Goal: Task Accomplishment & Management: Manage account settings

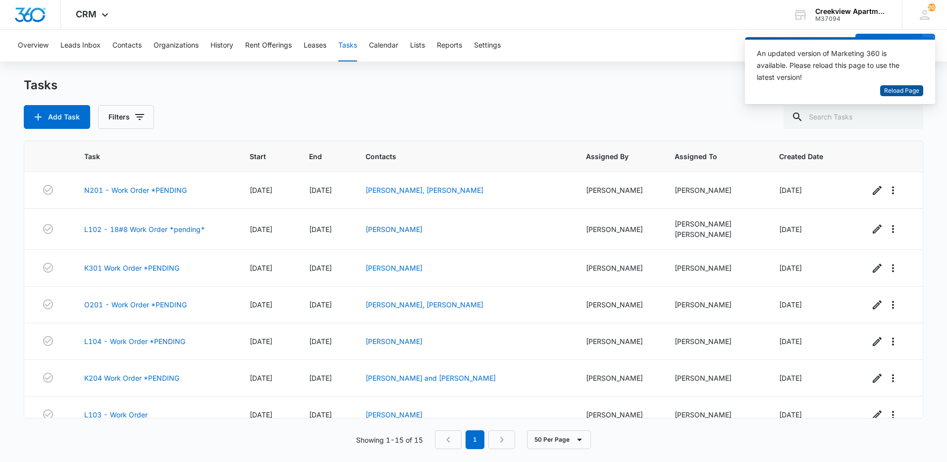
click at [905, 91] on span "Reload Page" at bounding box center [901, 90] width 35 height 9
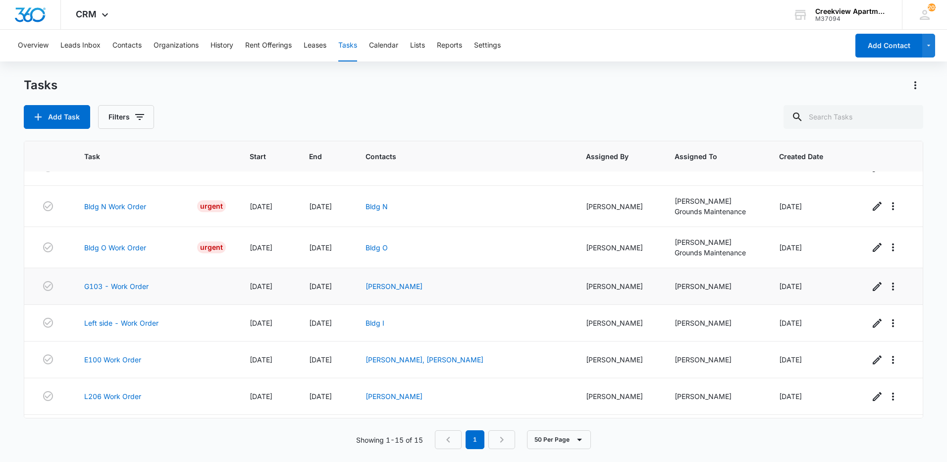
scroll to position [317, 0]
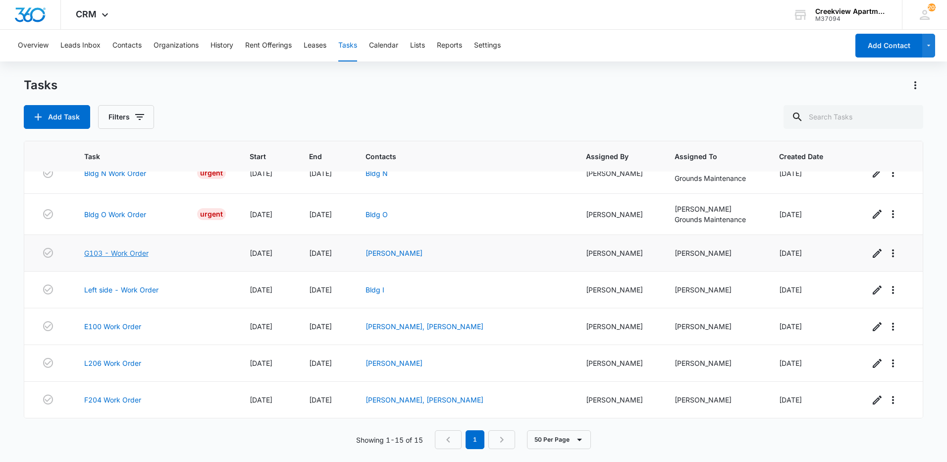
click at [123, 254] on link "G103 - Work Order" at bounding box center [116, 253] width 64 height 10
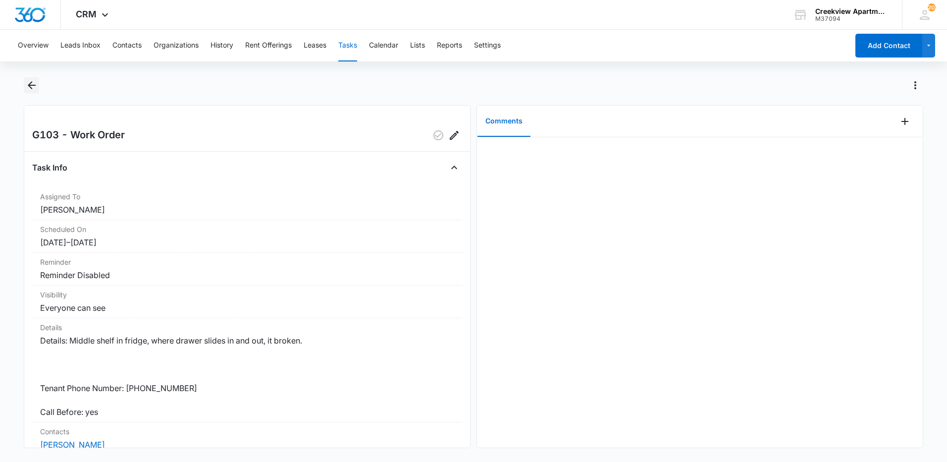
click at [33, 87] on icon "Back" at bounding box center [32, 85] width 12 height 12
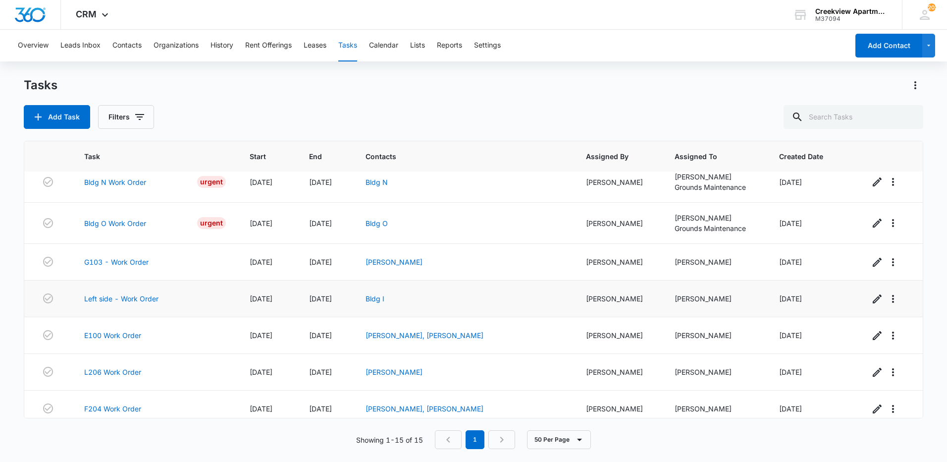
scroll to position [317, 0]
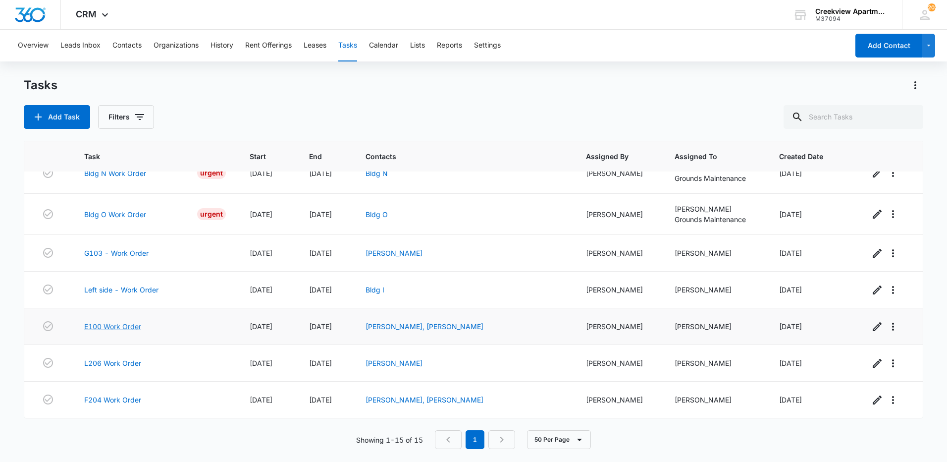
click at [120, 328] on link "E100 Work Order" at bounding box center [112, 326] width 57 height 10
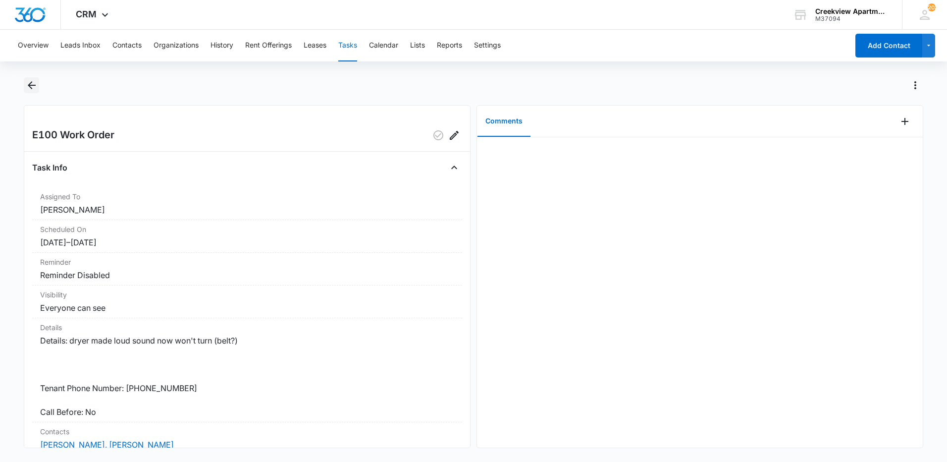
click at [30, 85] on icon "Back" at bounding box center [32, 85] width 8 height 8
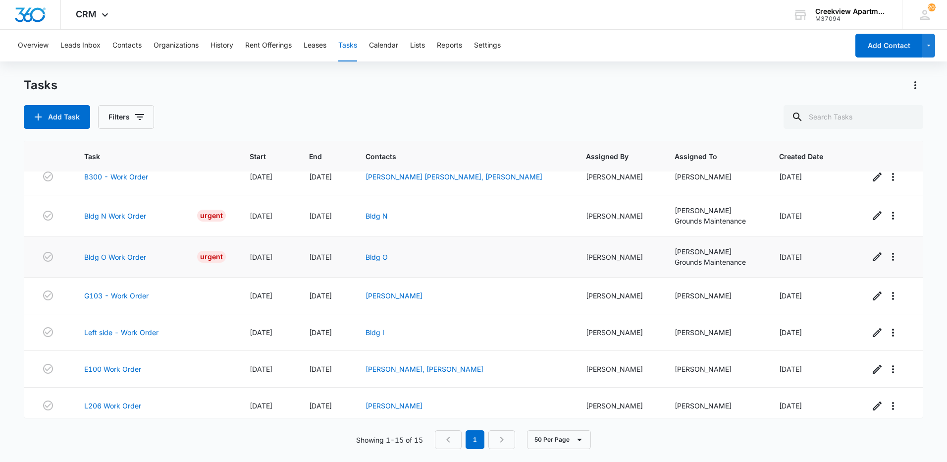
scroll to position [317, 0]
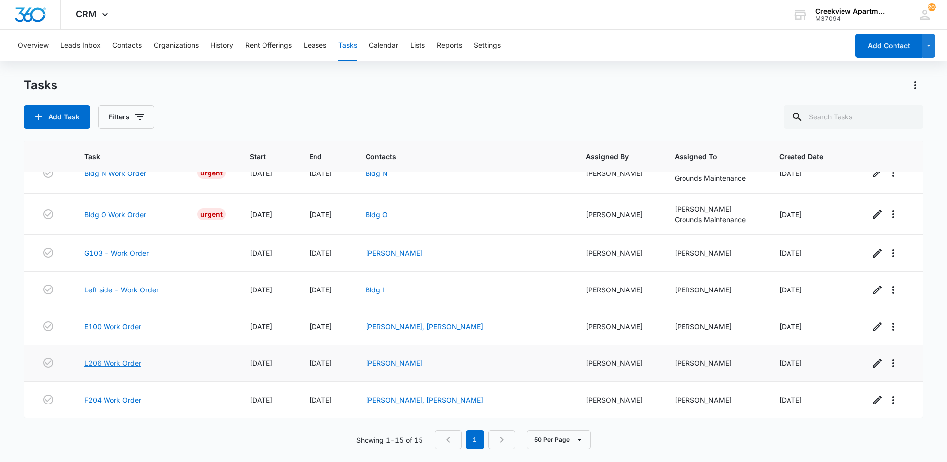
click at [122, 363] on link "L206 Work Order" at bounding box center [112, 363] width 57 height 10
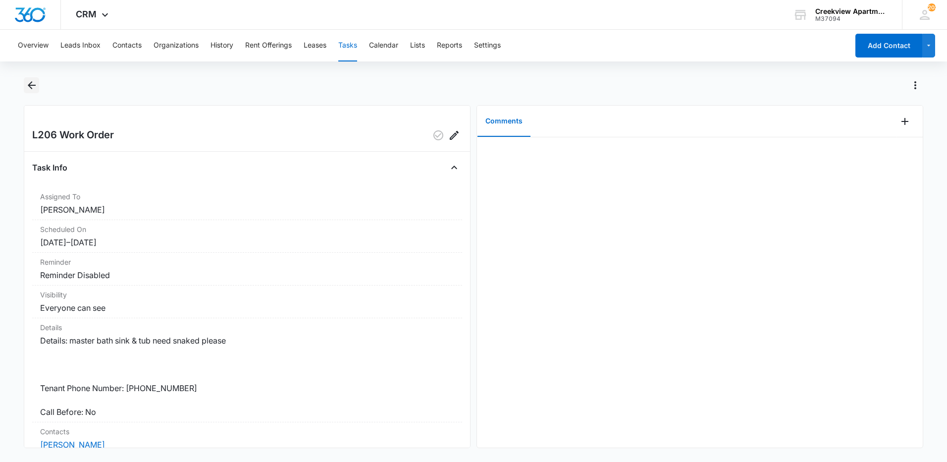
click at [25, 82] on button "Back" at bounding box center [31, 85] width 15 height 16
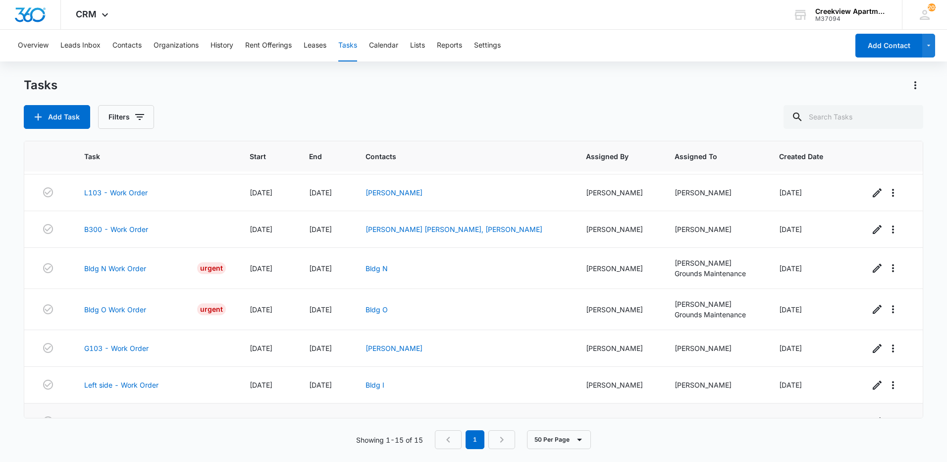
scroll to position [317, 0]
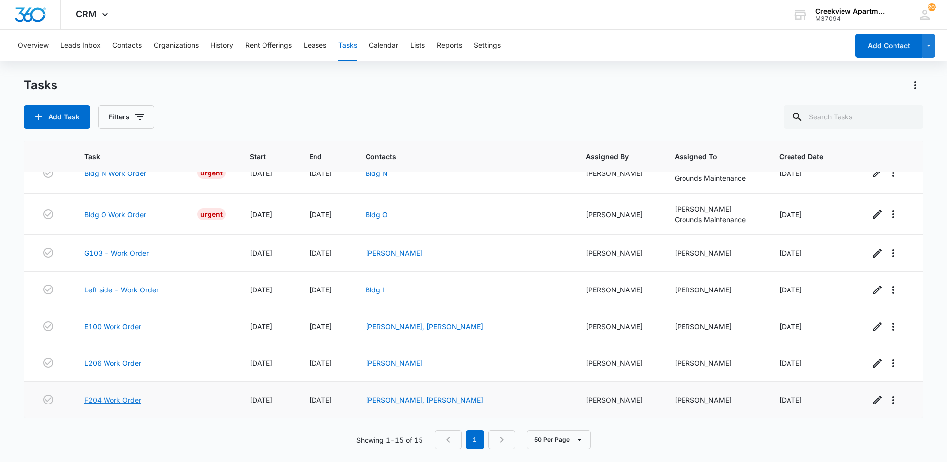
click at [120, 399] on link "F204 Work Order" at bounding box center [112, 399] width 57 height 10
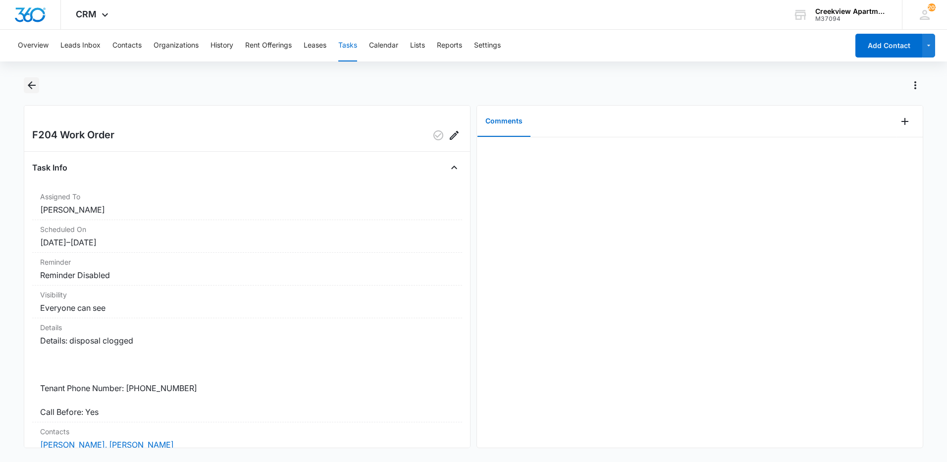
click at [28, 83] on icon "Back" at bounding box center [32, 85] width 12 height 12
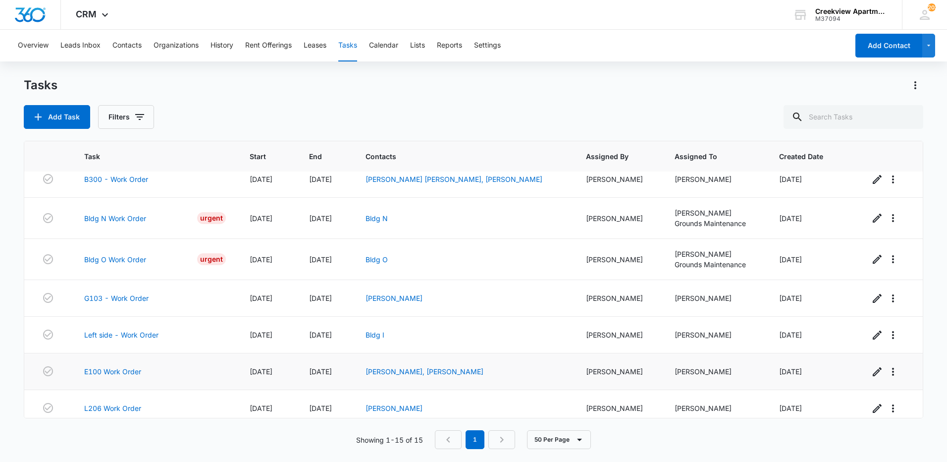
scroll to position [317, 0]
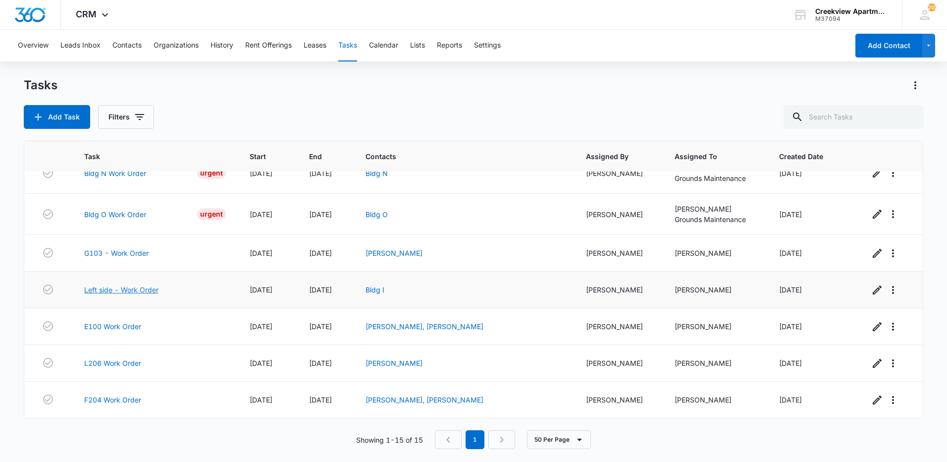
click at [121, 293] on link "Left side - Work Order" at bounding box center [121, 289] width 74 height 10
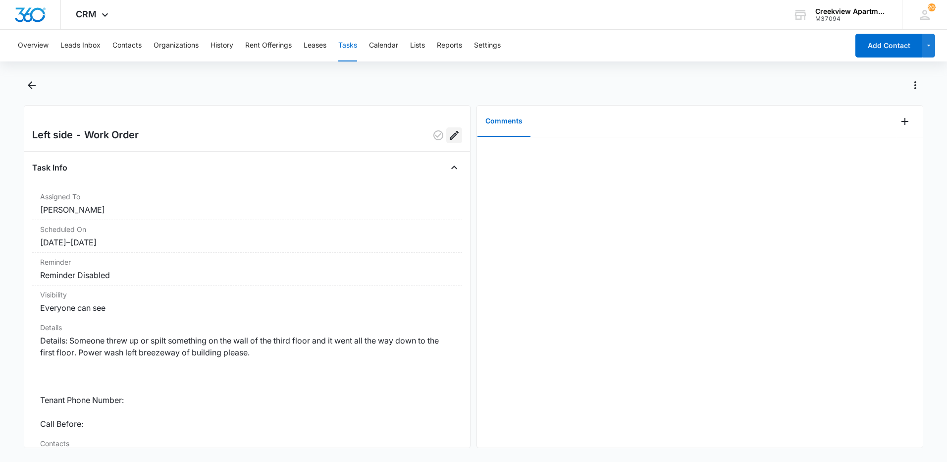
click at [450, 134] on icon "Edit" at bounding box center [454, 135] width 12 height 12
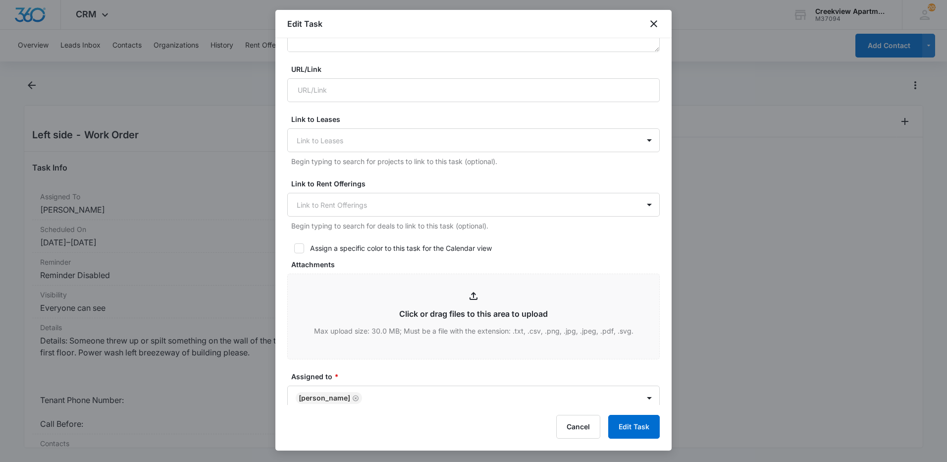
scroll to position [347, 0]
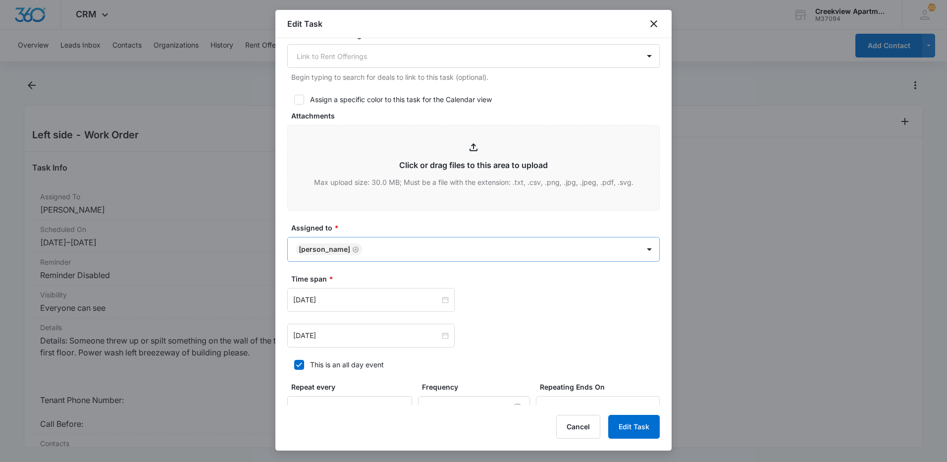
click at [414, 248] on body "CRM Apps Reputation Websites Forms CRM Email Content Intelligence Files Brand S…" at bounding box center [473, 231] width 947 height 462
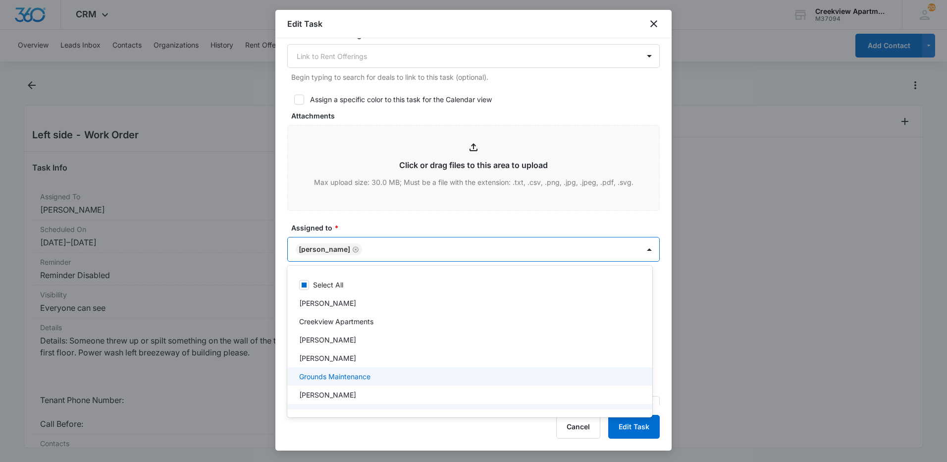
scroll to position [50, 0]
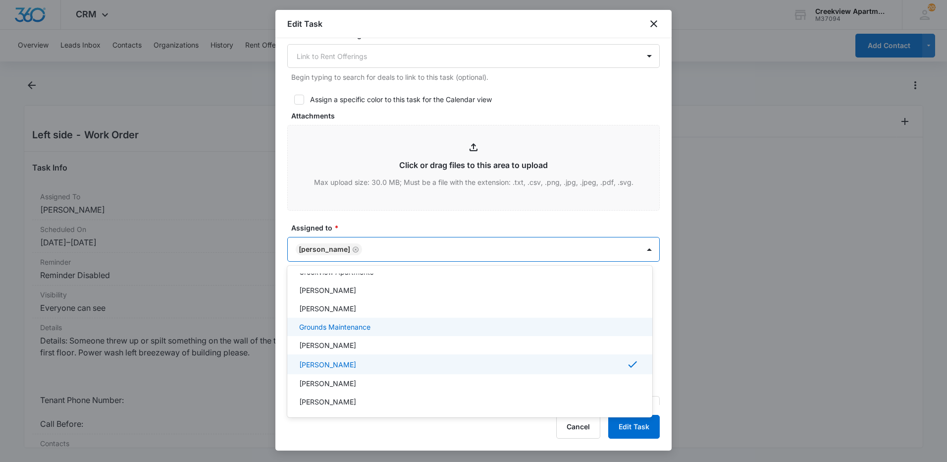
click at [343, 319] on div "Grounds Maintenance" at bounding box center [469, 327] width 365 height 18
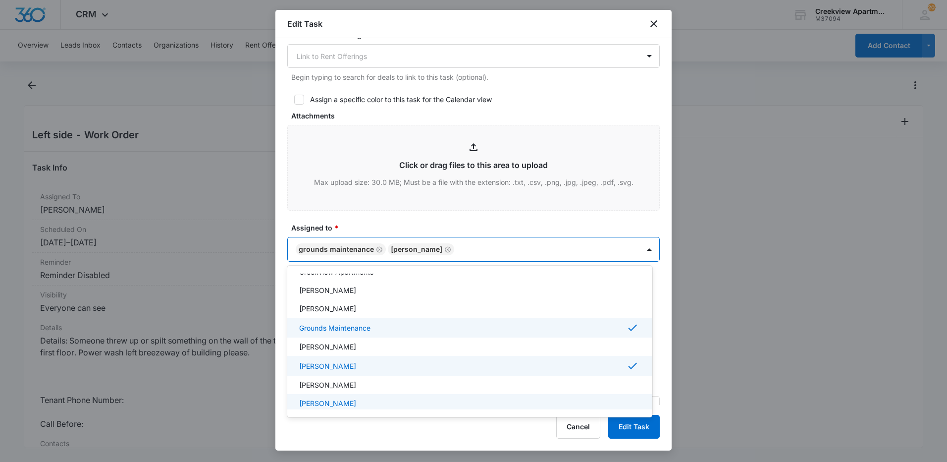
click at [627, 428] on div at bounding box center [473, 231] width 947 height 462
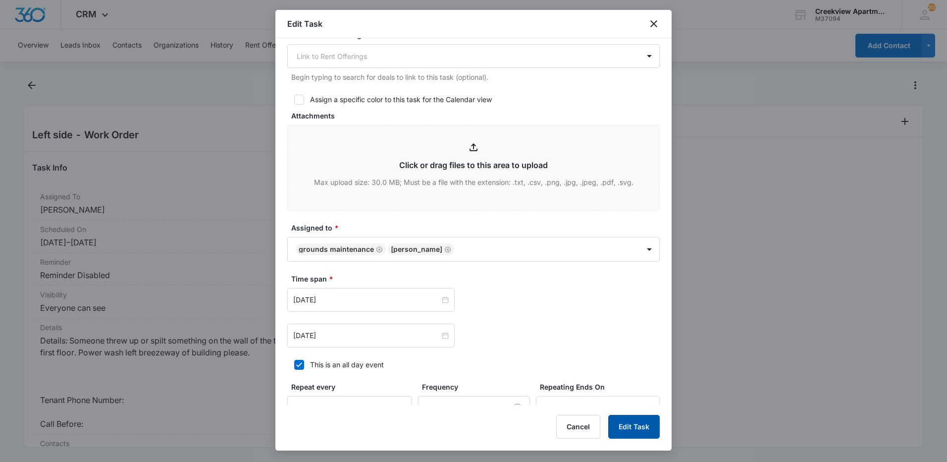
click at [628, 428] on button "Edit Task" at bounding box center [634, 427] width 52 height 24
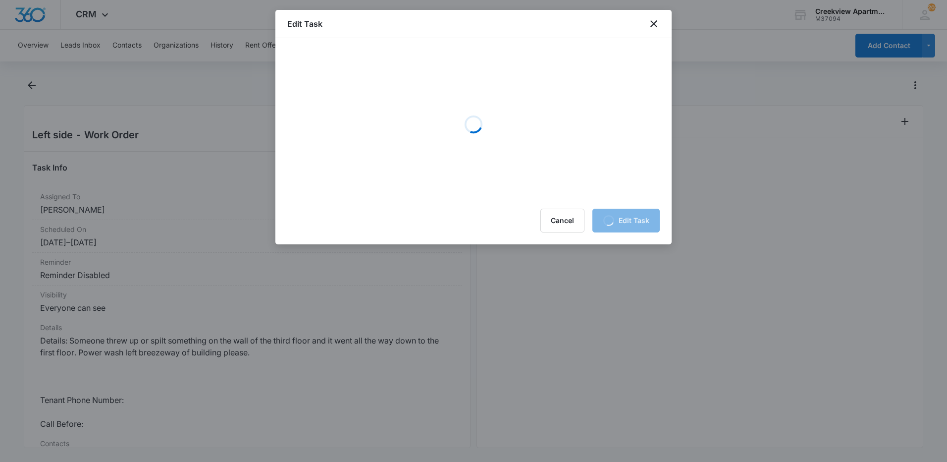
scroll to position [0, 0]
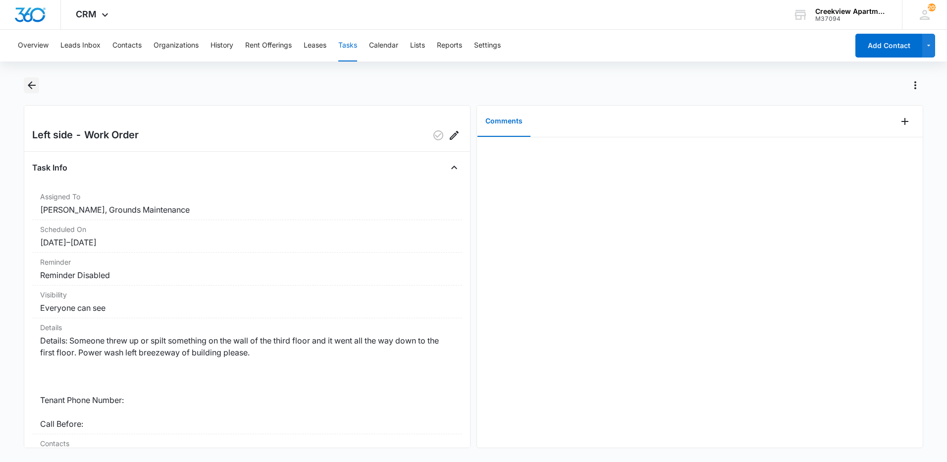
click at [33, 86] on icon "Back" at bounding box center [32, 85] width 12 height 12
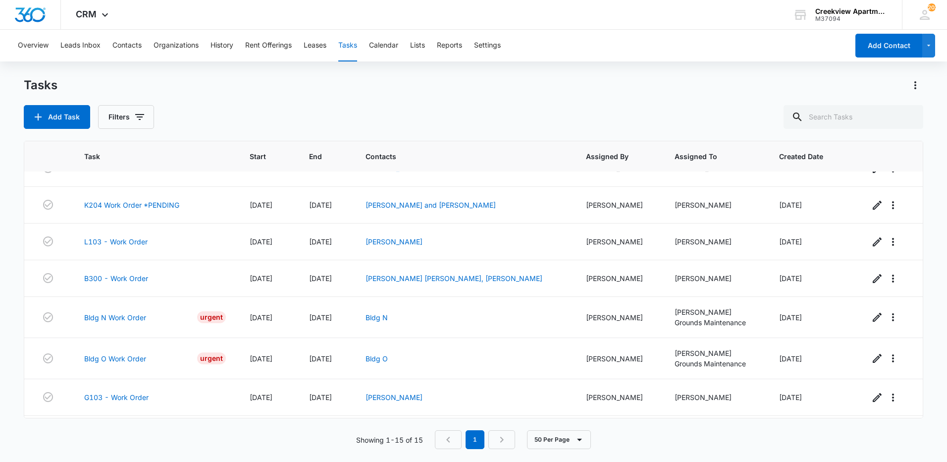
scroll to position [123, 0]
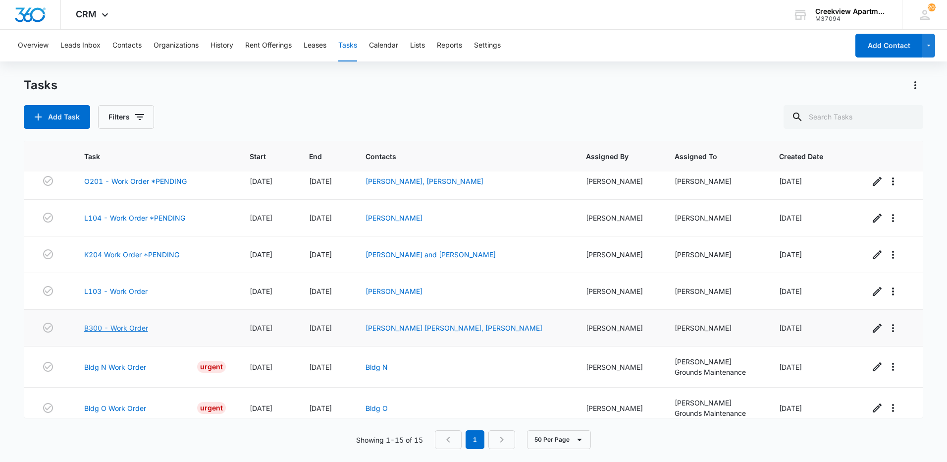
click at [105, 332] on link "B300 - Work Order" at bounding box center [116, 327] width 64 height 10
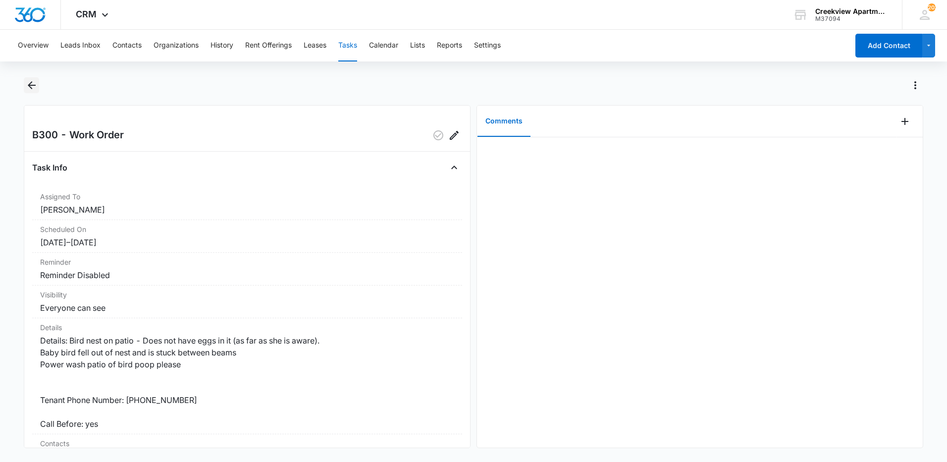
click at [35, 90] on icon "Back" at bounding box center [32, 85] width 12 height 12
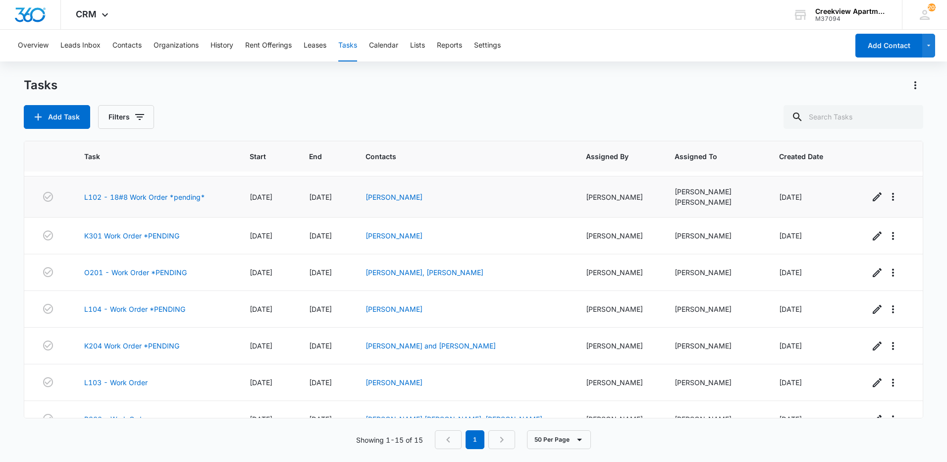
scroll to position [50, 0]
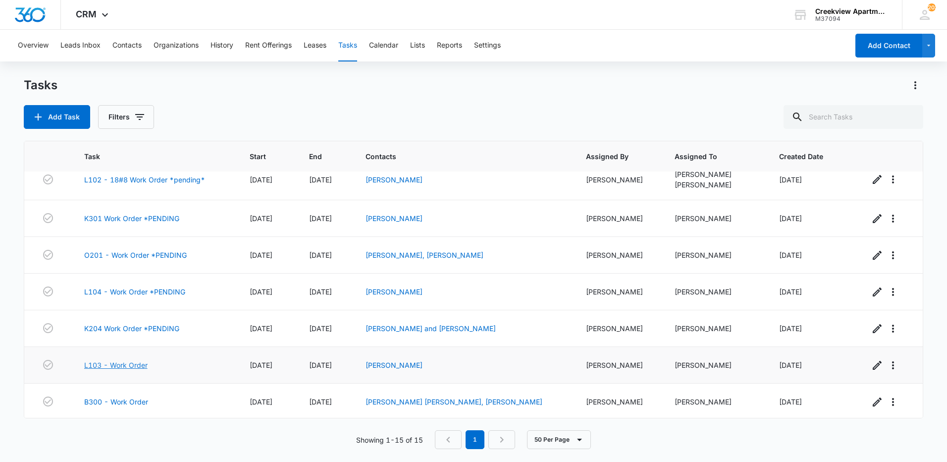
click at [133, 362] on link "L103 - Work Order" at bounding box center [115, 365] width 63 height 10
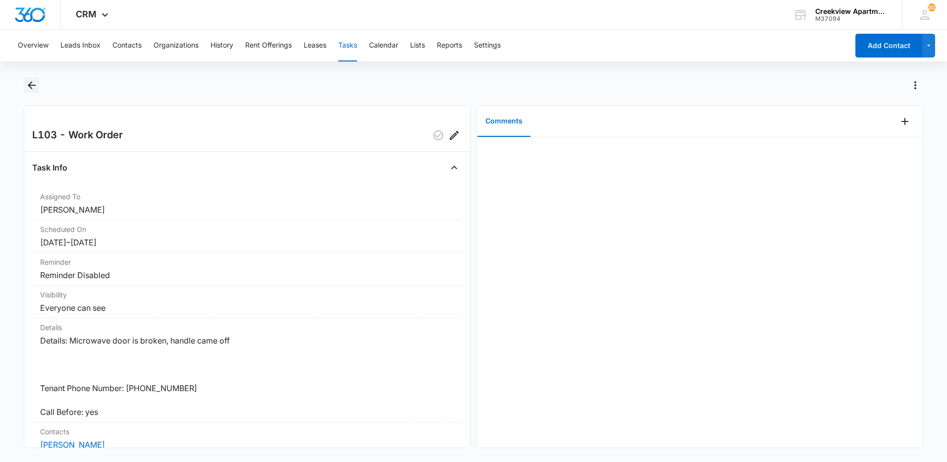
click at [34, 84] on icon "Back" at bounding box center [32, 85] width 12 height 12
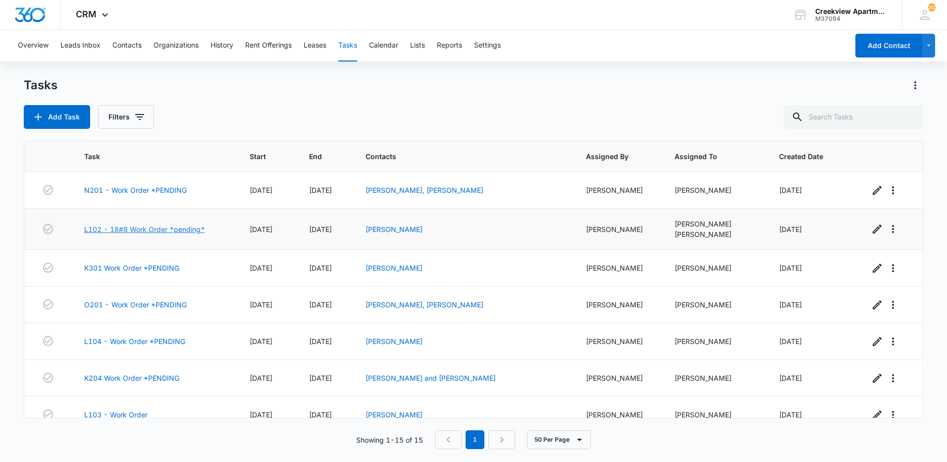
click at [176, 227] on link "L102 - 18#8 Work Order *pending*" at bounding box center [144, 229] width 121 height 10
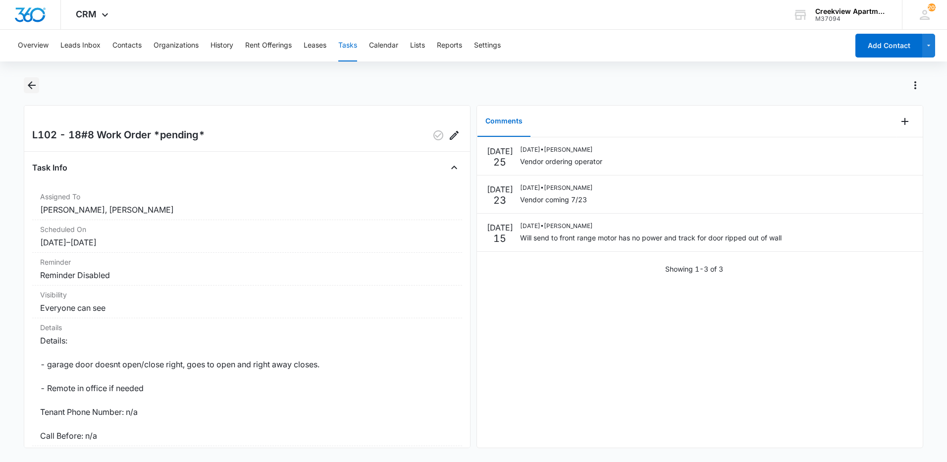
click at [28, 86] on icon "Back" at bounding box center [32, 85] width 8 height 8
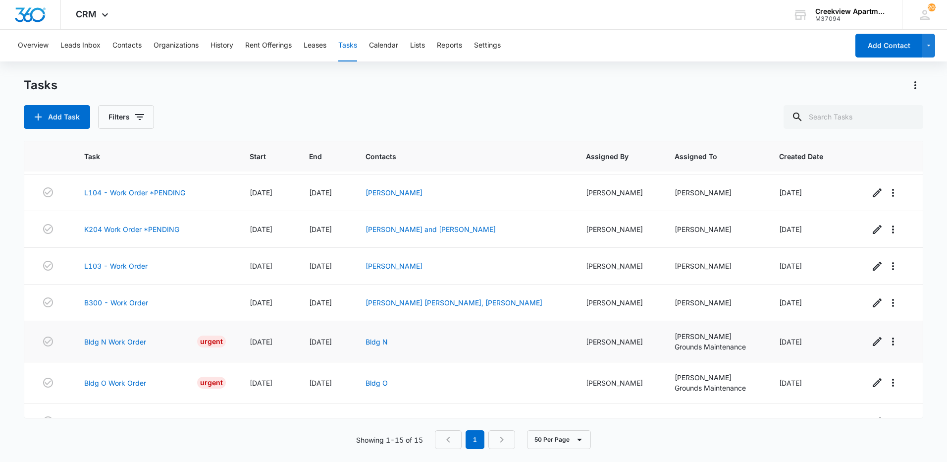
scroll to position [321, 0]
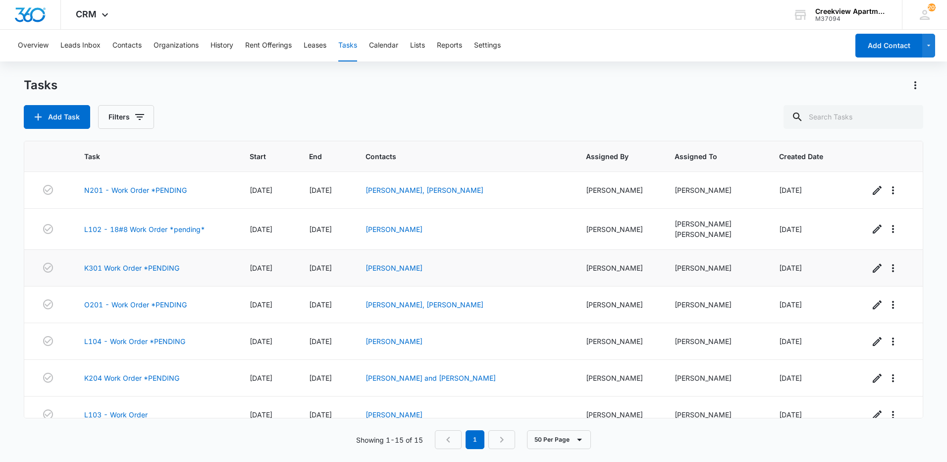
scroll to position [321, 0]
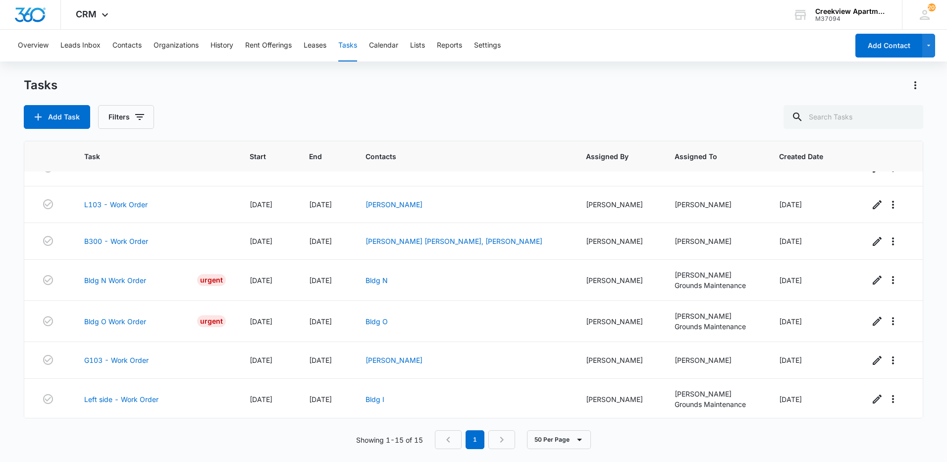
scroll to position [321, 0]
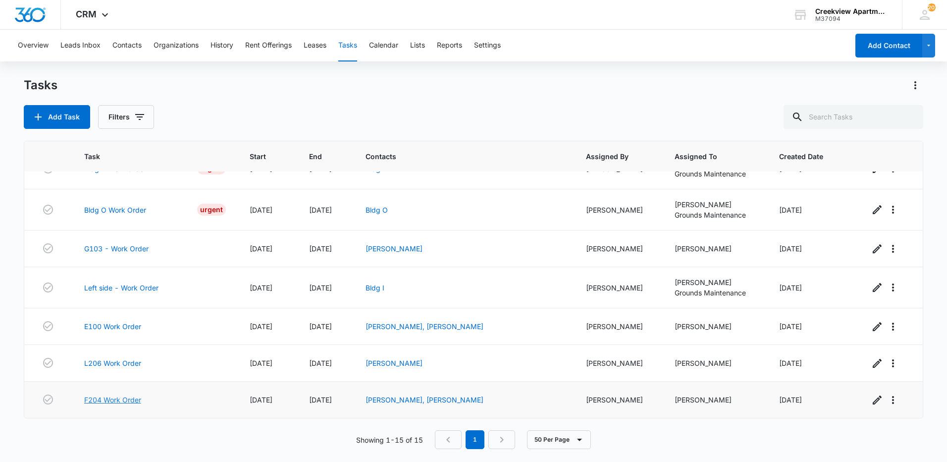
click at [118, 401] on link "F204 Work Order" at bounding box center [112, 399] width 57 height 10
